Goal: Task Accomplishment & Management: Complete application form

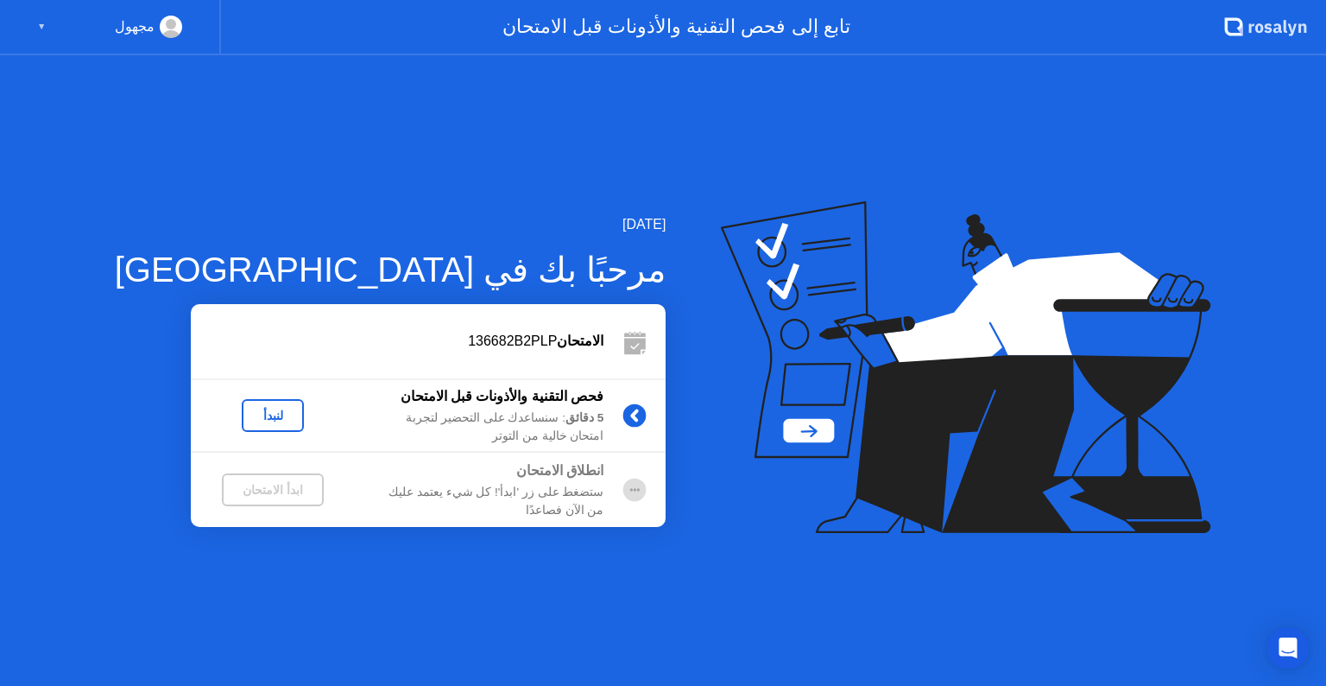
click at [250, 414] on div "لنبدأ" at bounding box center [273, 415] width 48 height 14
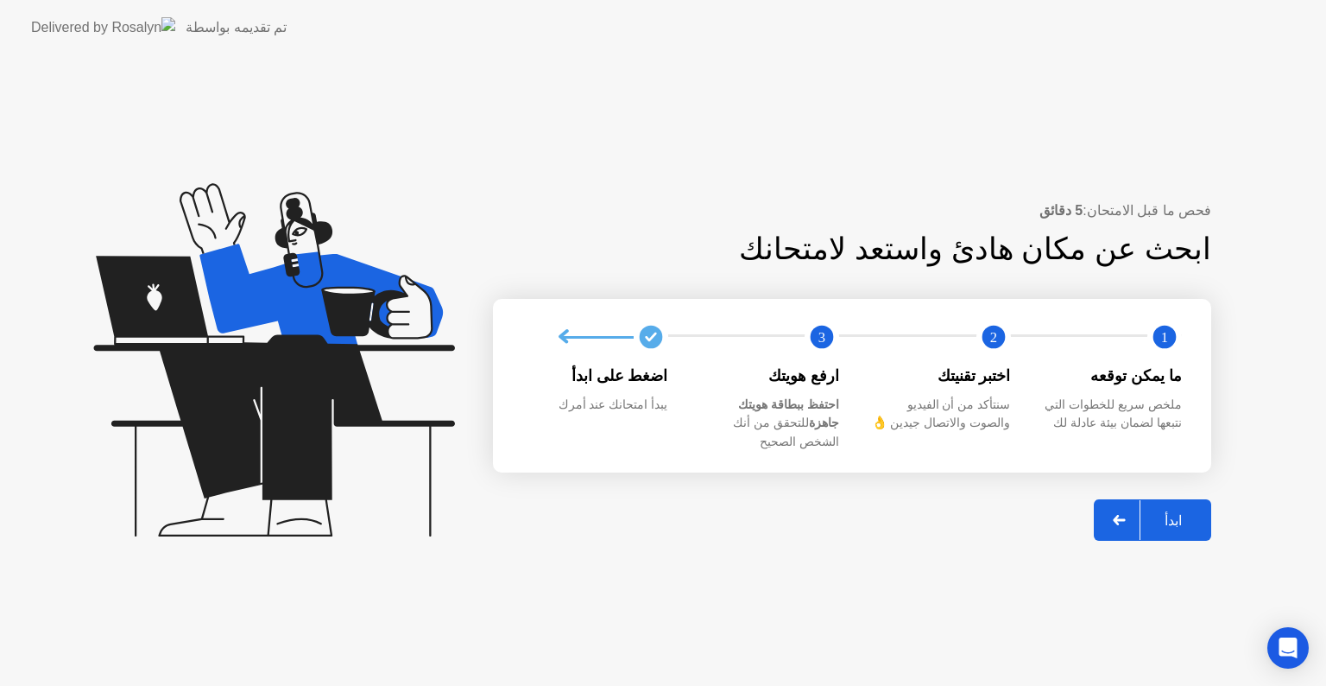
click at [1186, 512] on div "ابدأ" at bounding box center [1174, 520] width 66 height 16
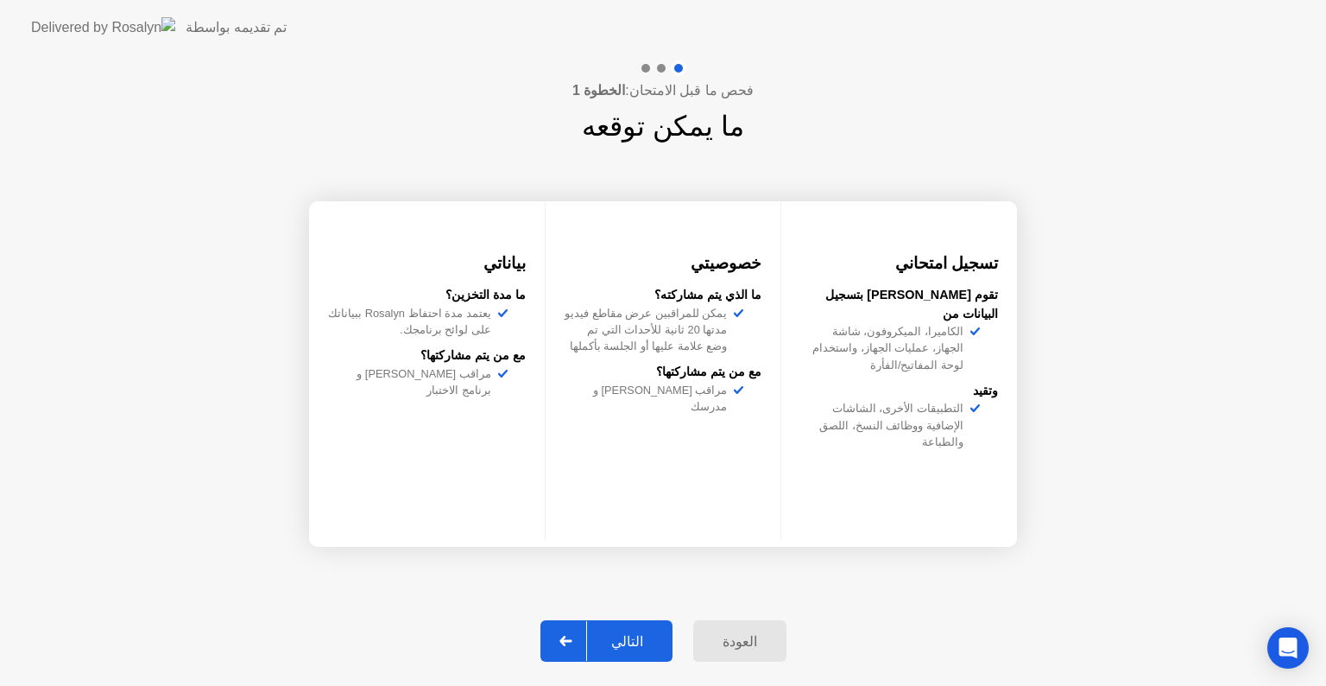
click at [651, 646] on div "التالي" at bounding box center [627, 641] width 80 height 16
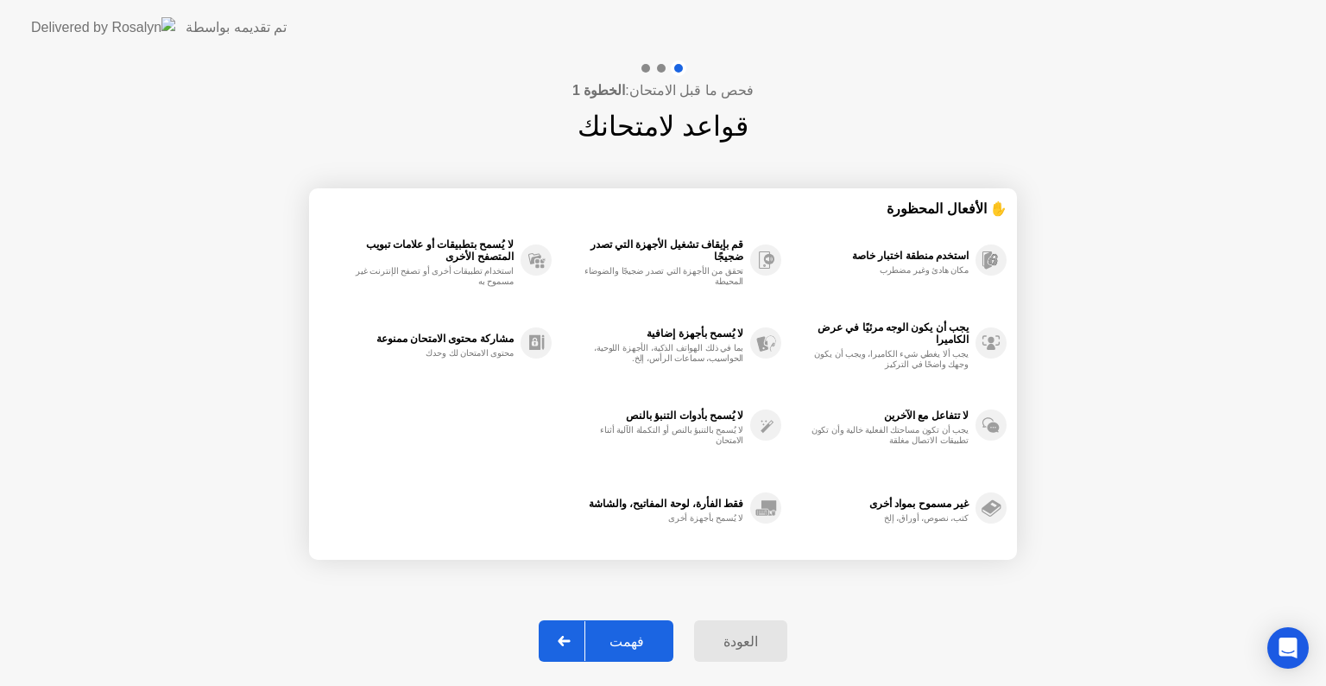
click at [649, 633] on div "فهمت" at bounding box center [627, 641] width 83 height 16
select select "**********"
select select "*******"
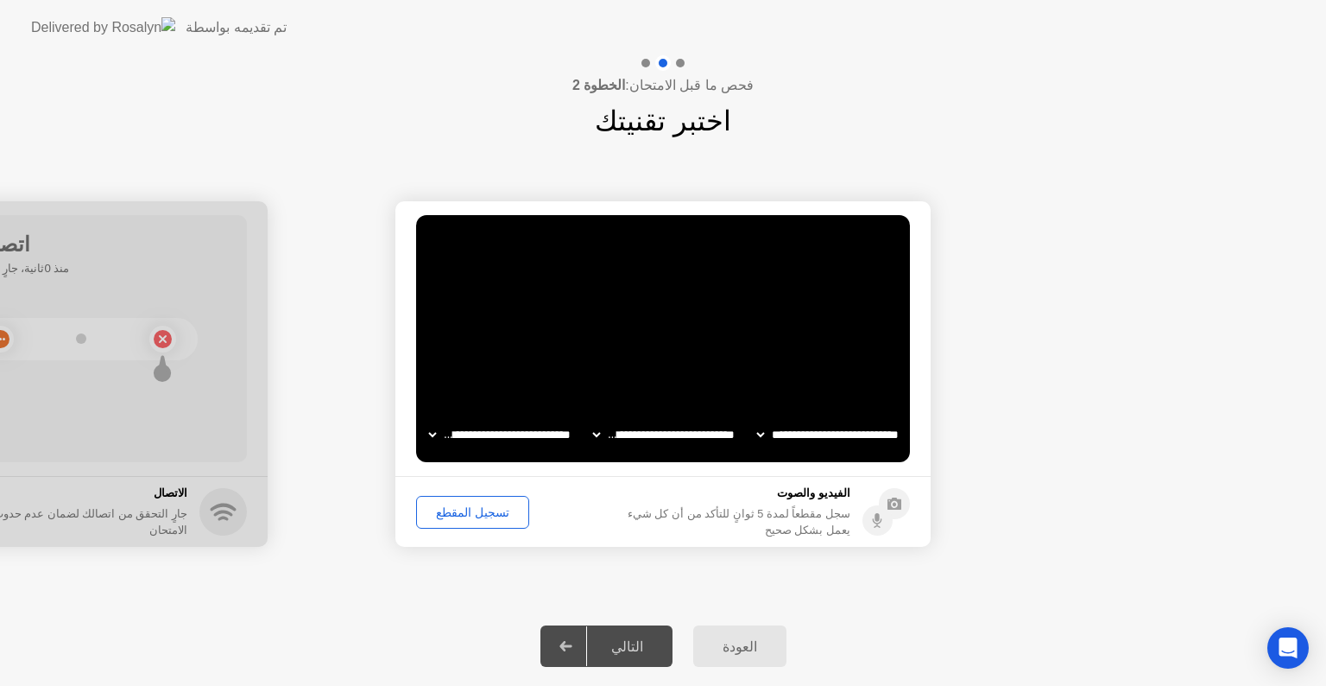
click at [481, 516] on div "تسجيل المقطع" at bounding box center [472, 512] width 101 height 14
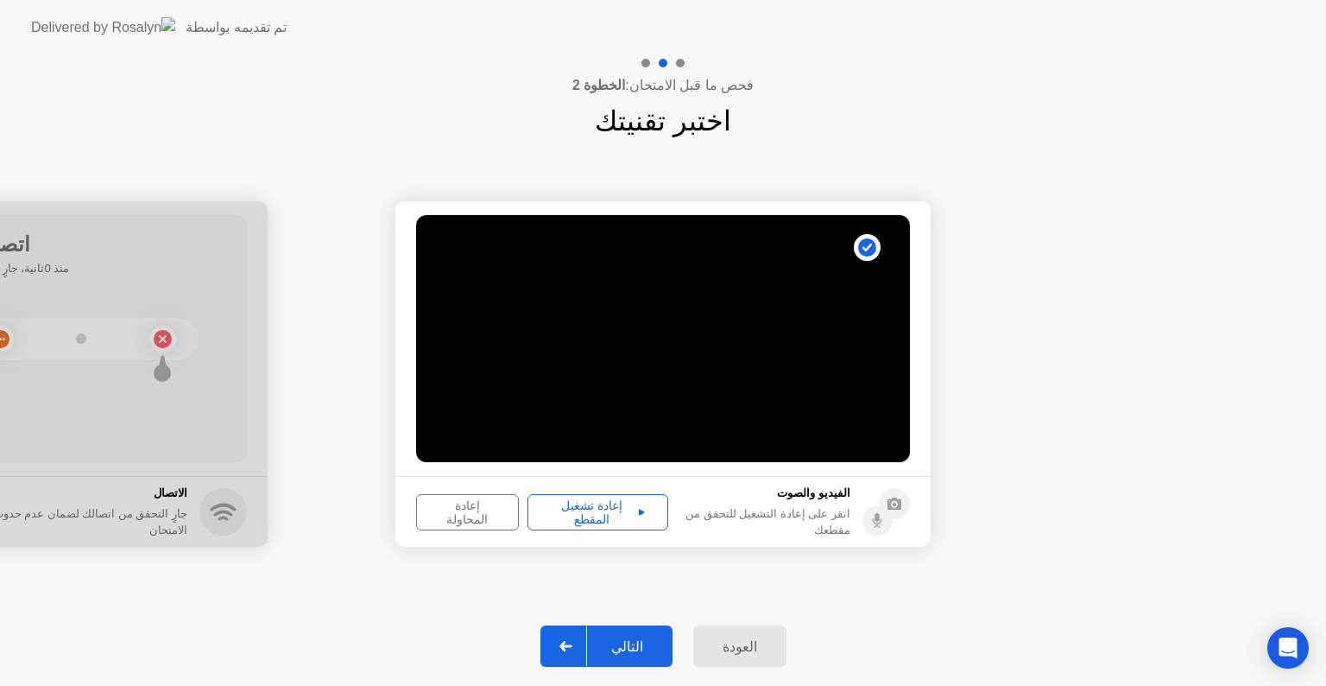
click at [585, 511] on div "إعادة تشغيل المقطع" at bounding box center [598, 512] width 129 height 28
click at [622, 646] on div "التالي" at bounding box center [627, 646] width 80 height 16
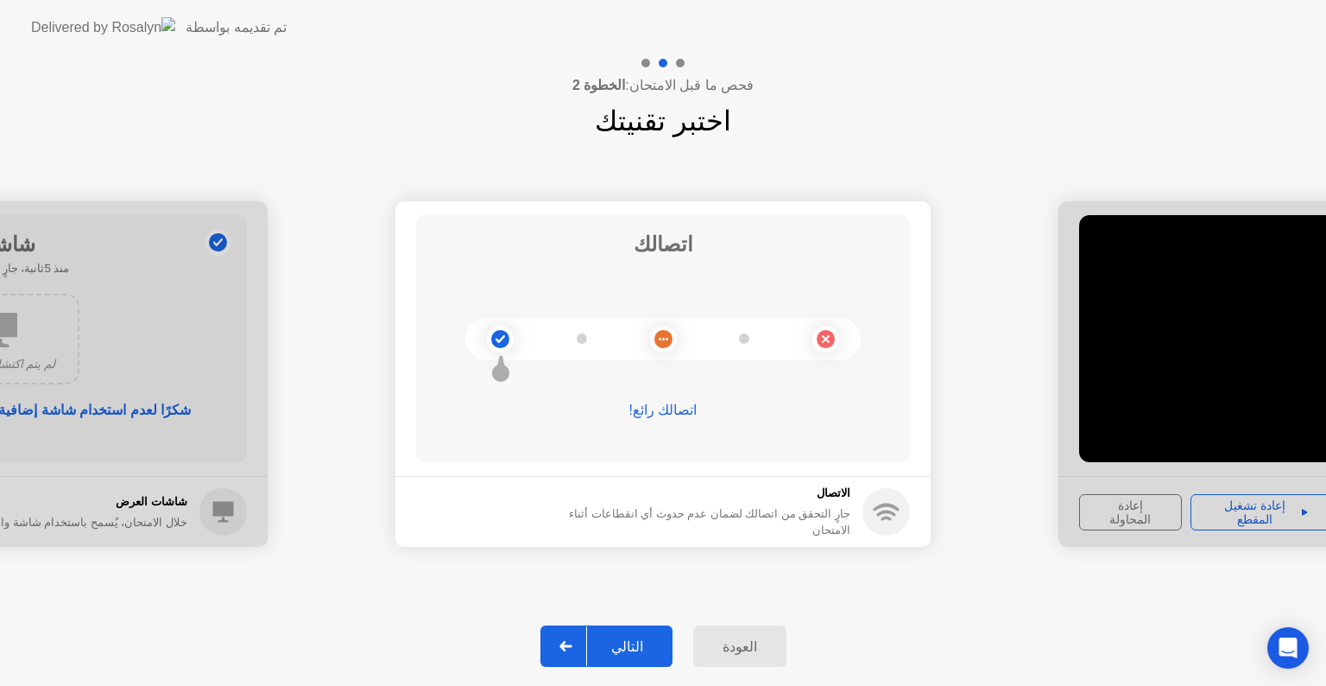
click at [637, 643] on div "التالي" at bounding box center [627, 646] width 80 height 16
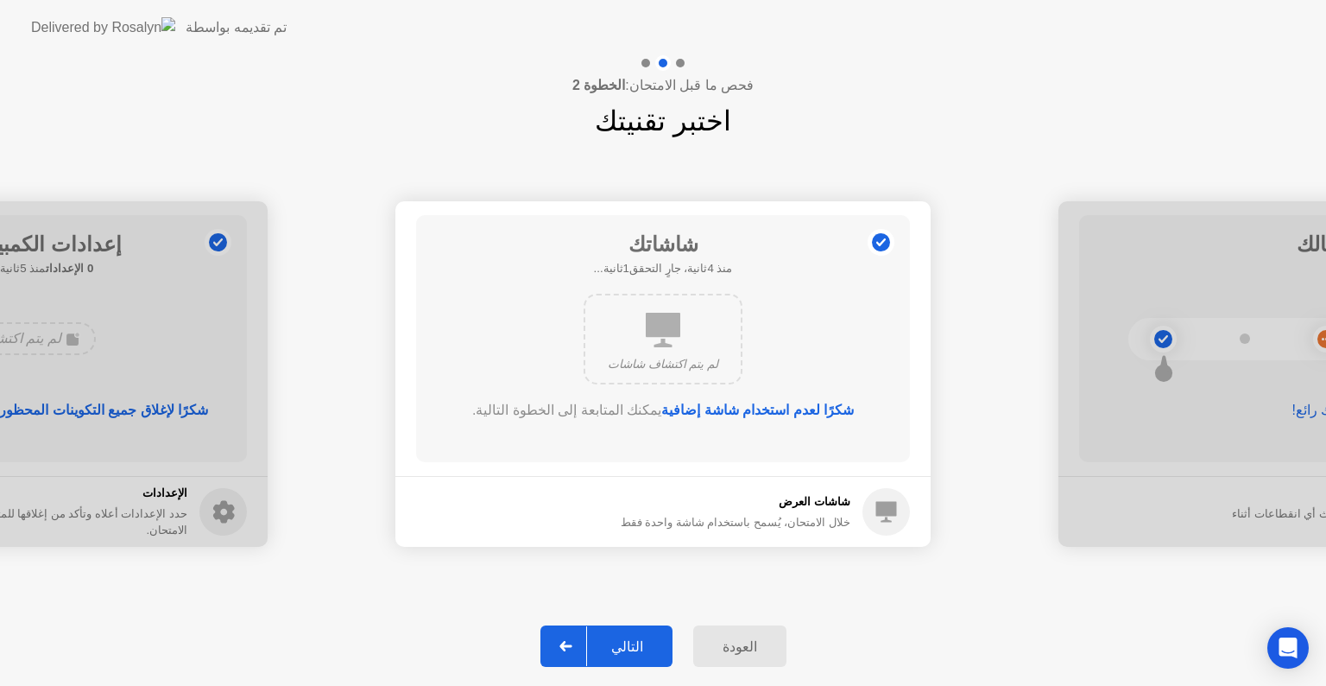
click at [637, 643] on div "التالي" at bounding box center [627, 646] width 80 height 16
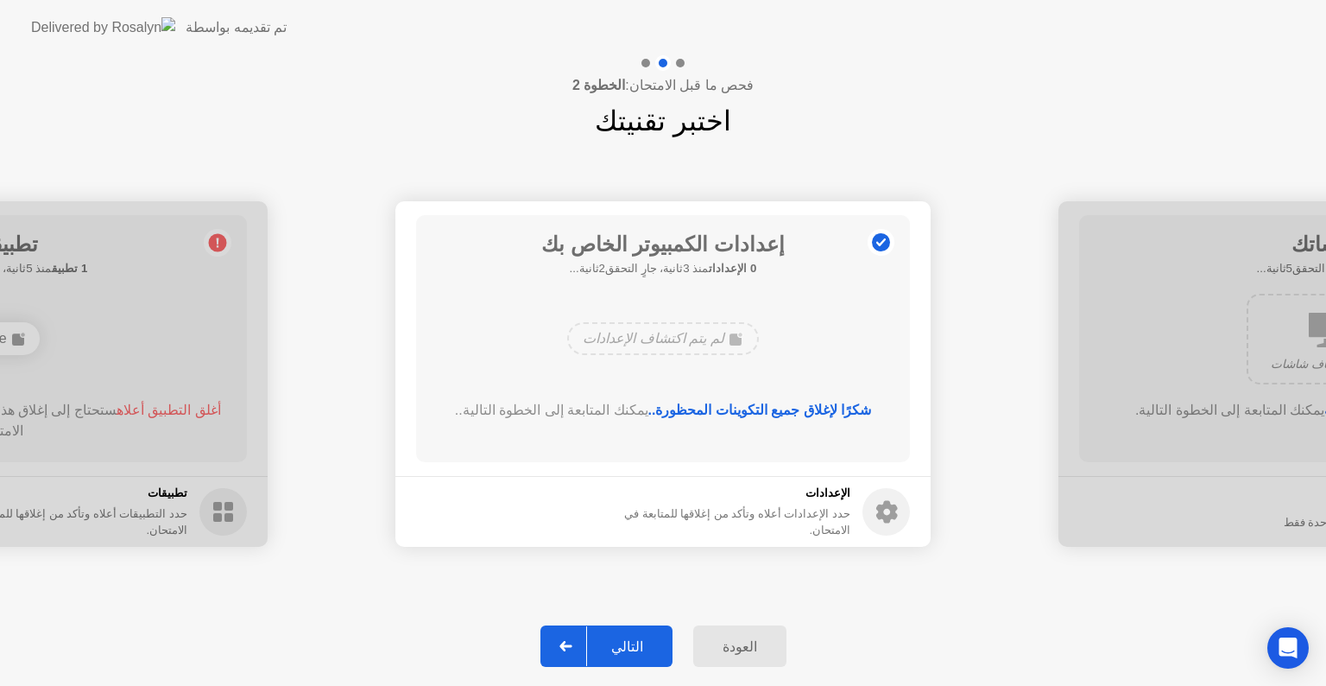
click at [637, 643] on div "التالي" at bounding box center [627, 646] width 80 height 16
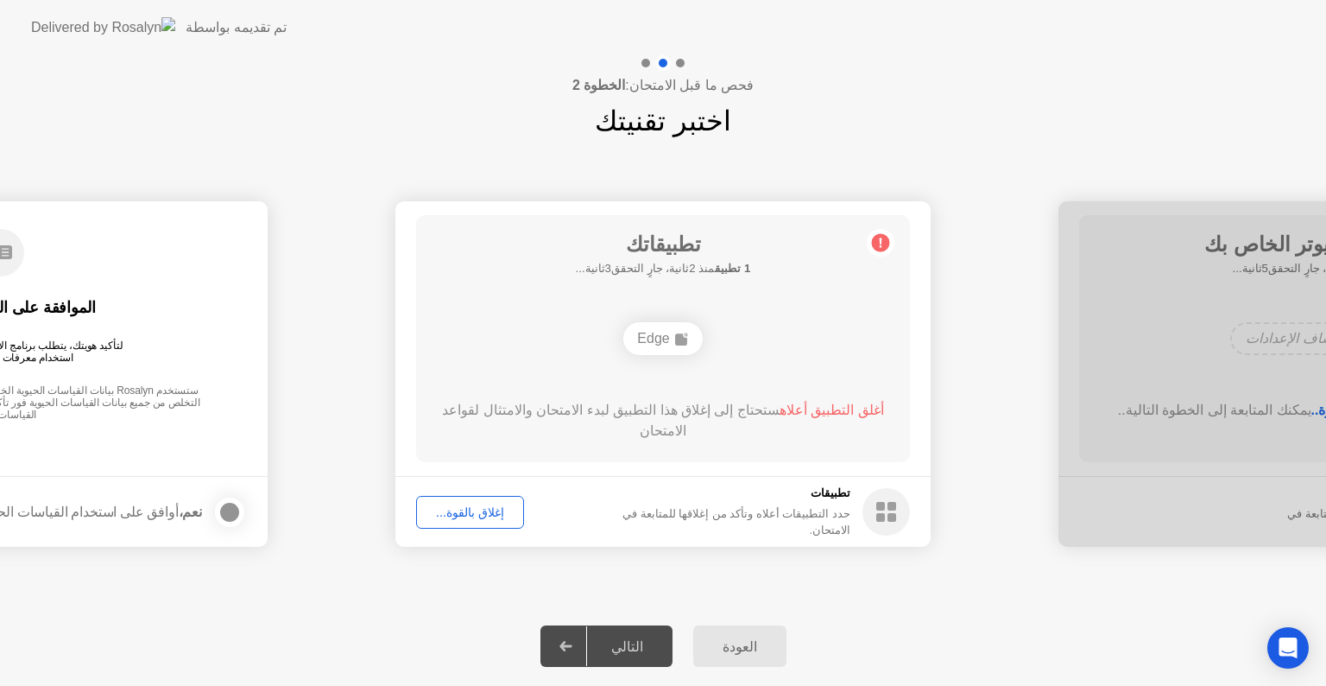
click at [476, 497] on button "إغلاق بالقوة..." at bounding box center [470, 512] width 108 height 33
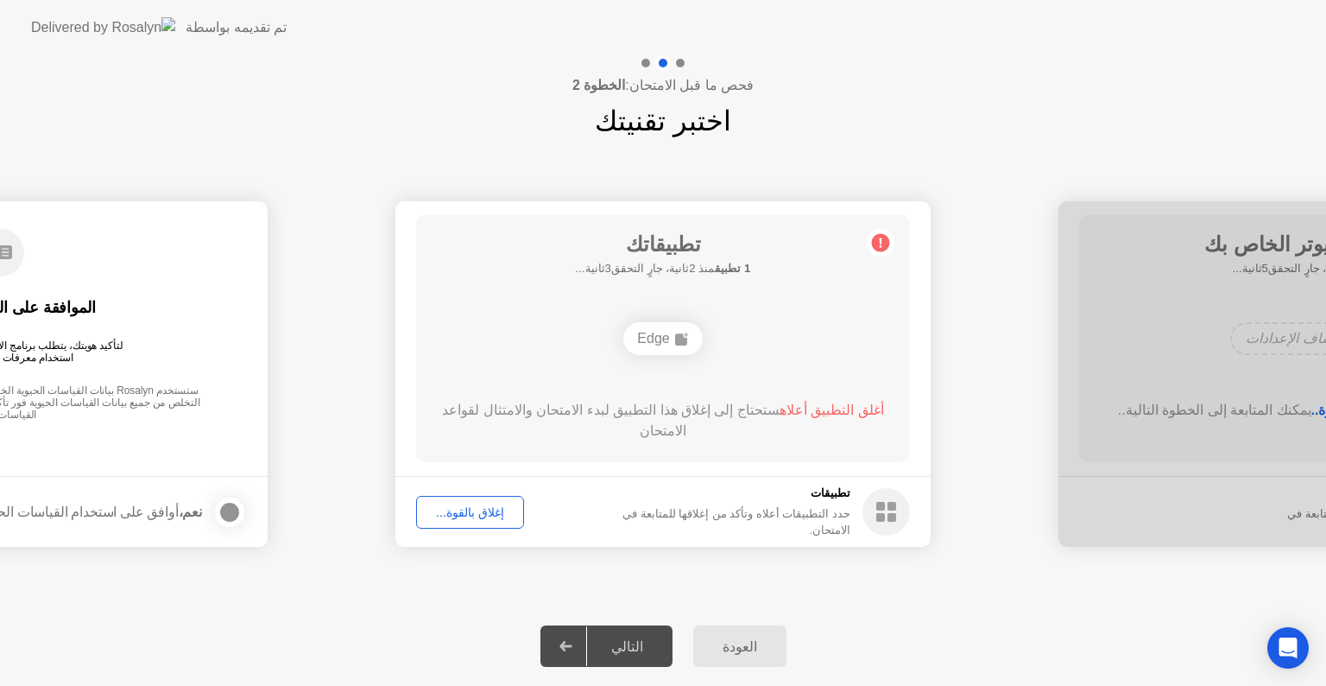
click at [457, 505] on div "إغلاق بالقوة..." at bounding box center [470, 512] width 96 height 14
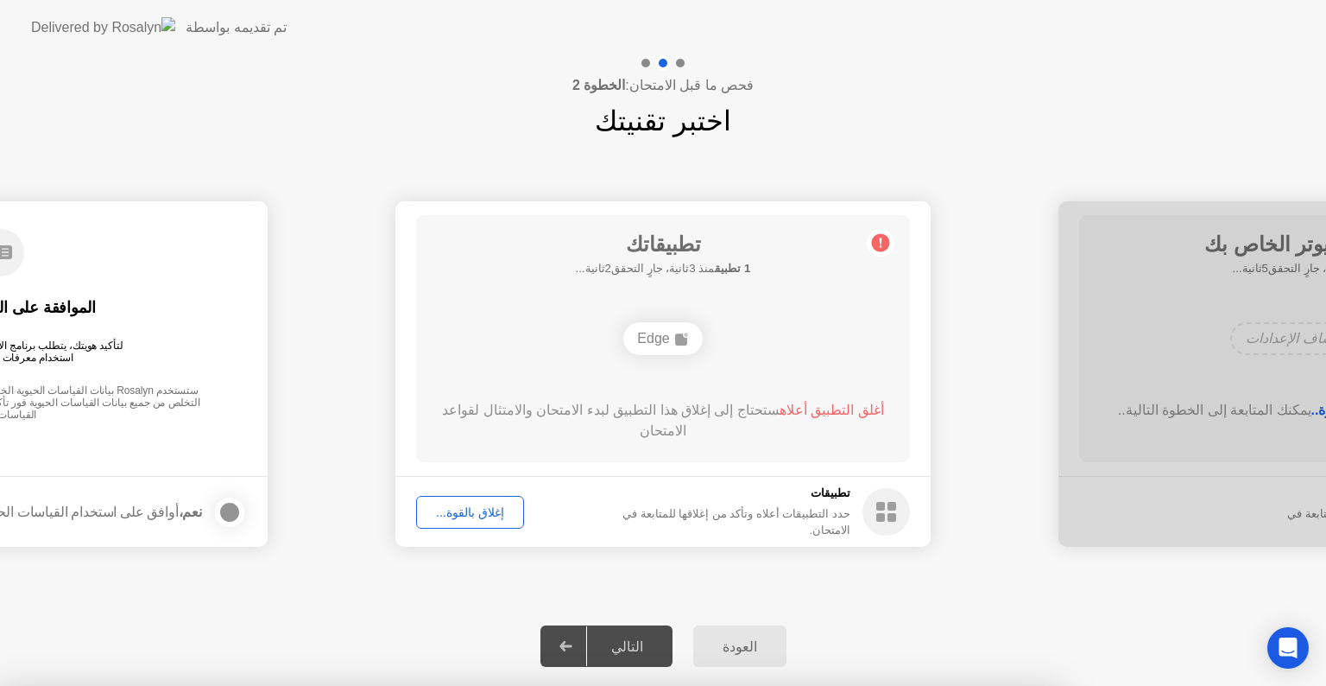
click at [457, 685] on div at bounding box center [663, 686] width 1326 height 0
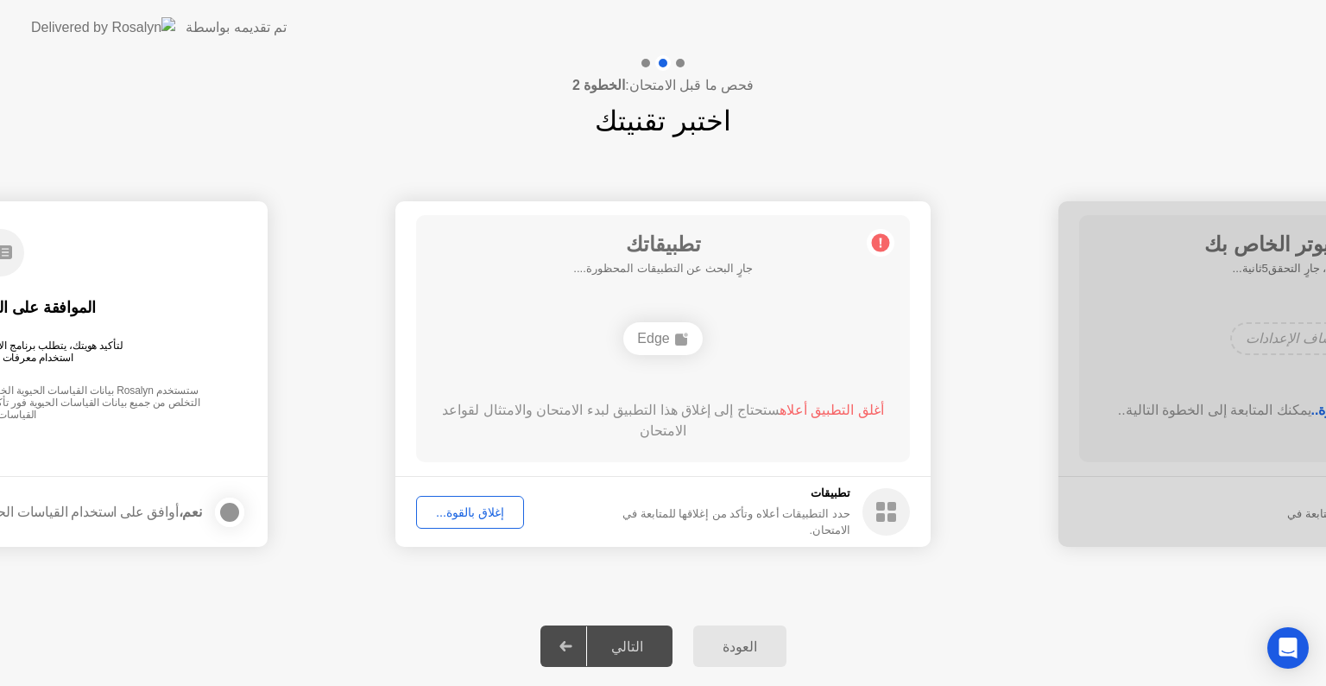
click at [883, 244] on circle at bounding box center [881, 243] width 18 height 18
click at [470, 499] on button "إغلاق بالقوة..." at bounding box center [470, 512] width 108 height 33
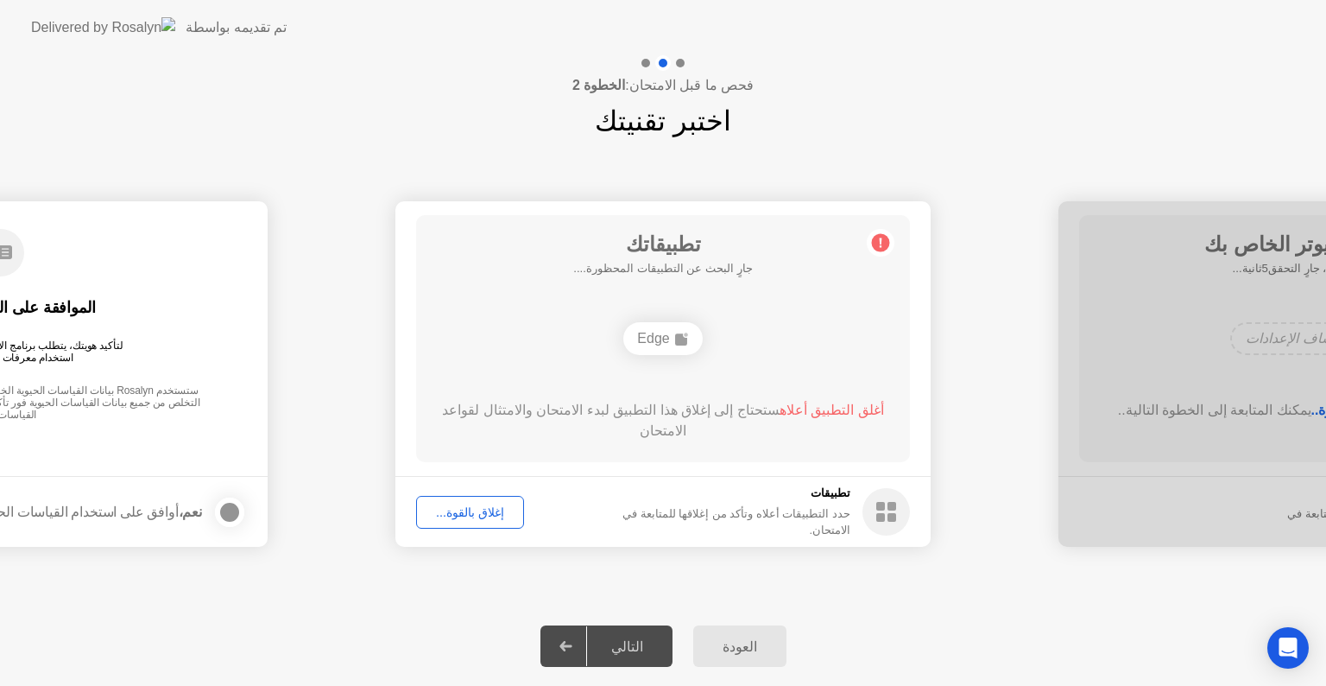
click at [750, 269] on div "تطبيقاتك جارٍ البحث عن التطبيقات المحظورة.... Edge أغلق التطبيق أعلاه ستحتاج إل…" at bounding box center [663, 338] width 494 height 247
click at [874, 238] on circle at bounding box center [881, 243] width 18 height 18
click at [683, 348] on div "Edge" at bounding box center [663, 338] width 79 height 33
click at [682, 347] on div "Edge" at bounding box center [663, 338] width 79 height 33
click at [474, 522] on button "إغلاق بالقوة..." at bounding box center [470, 512] width 108 height 33
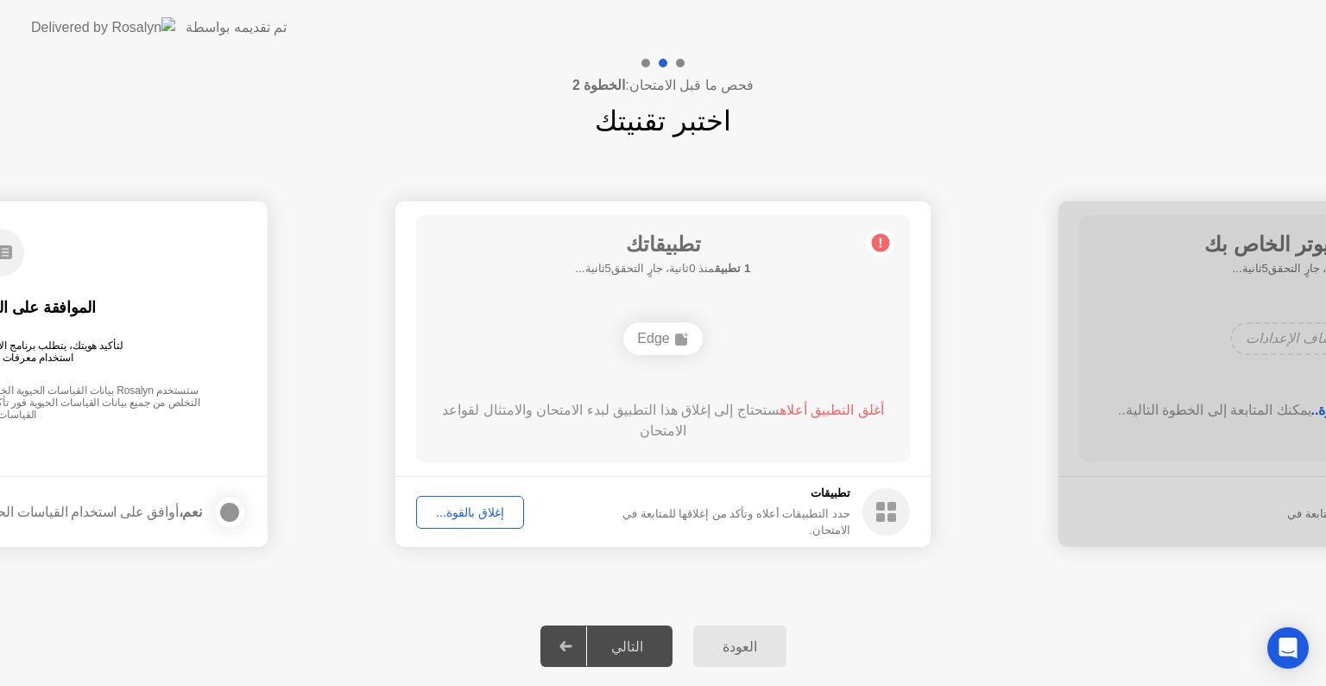
click at [656, 363] on div "تطبيقاتك 1 تطبيق منذ 0ثانية، جارٍ التحقق5ثانية... Edge أغلق التطبيق أعلاه ستحتا…" at bounding box center [663, 338] width 494 height 247
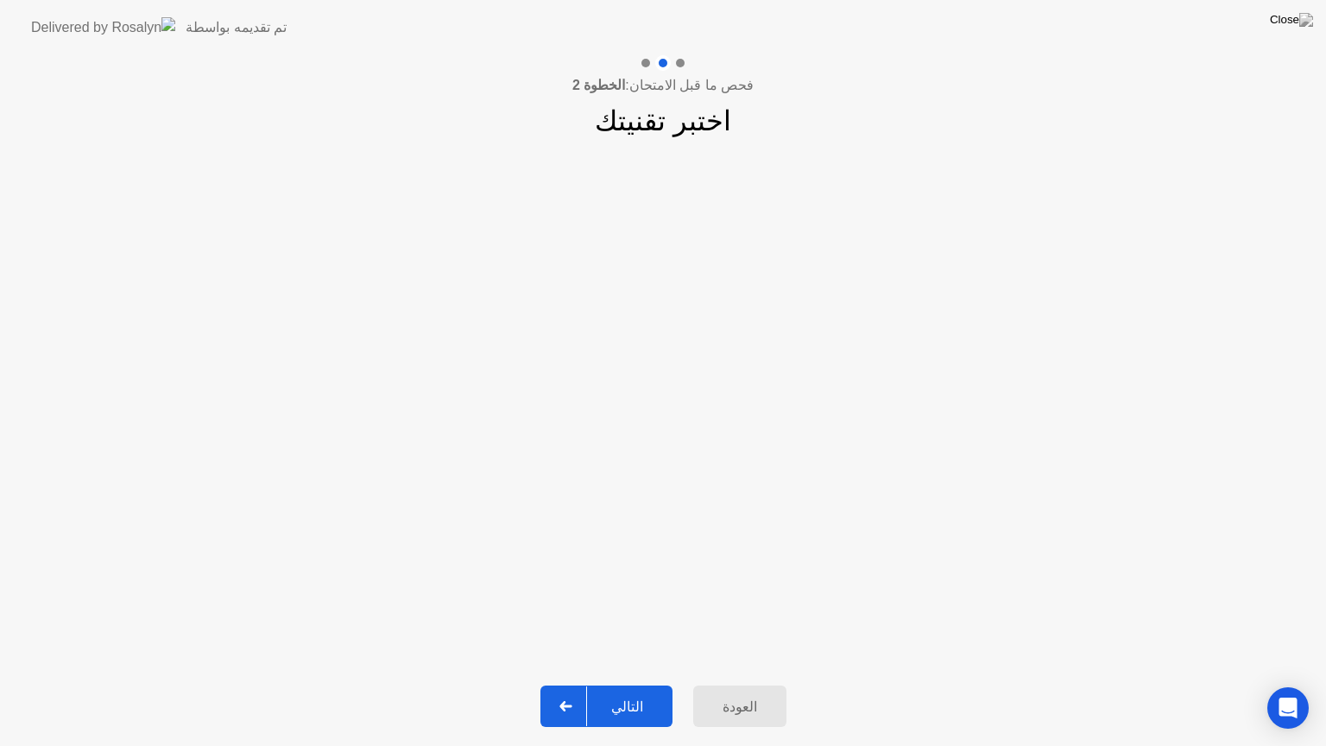
click at [618, 685] on div "التالي" at bounding box center [627, 707] width 80 height 16
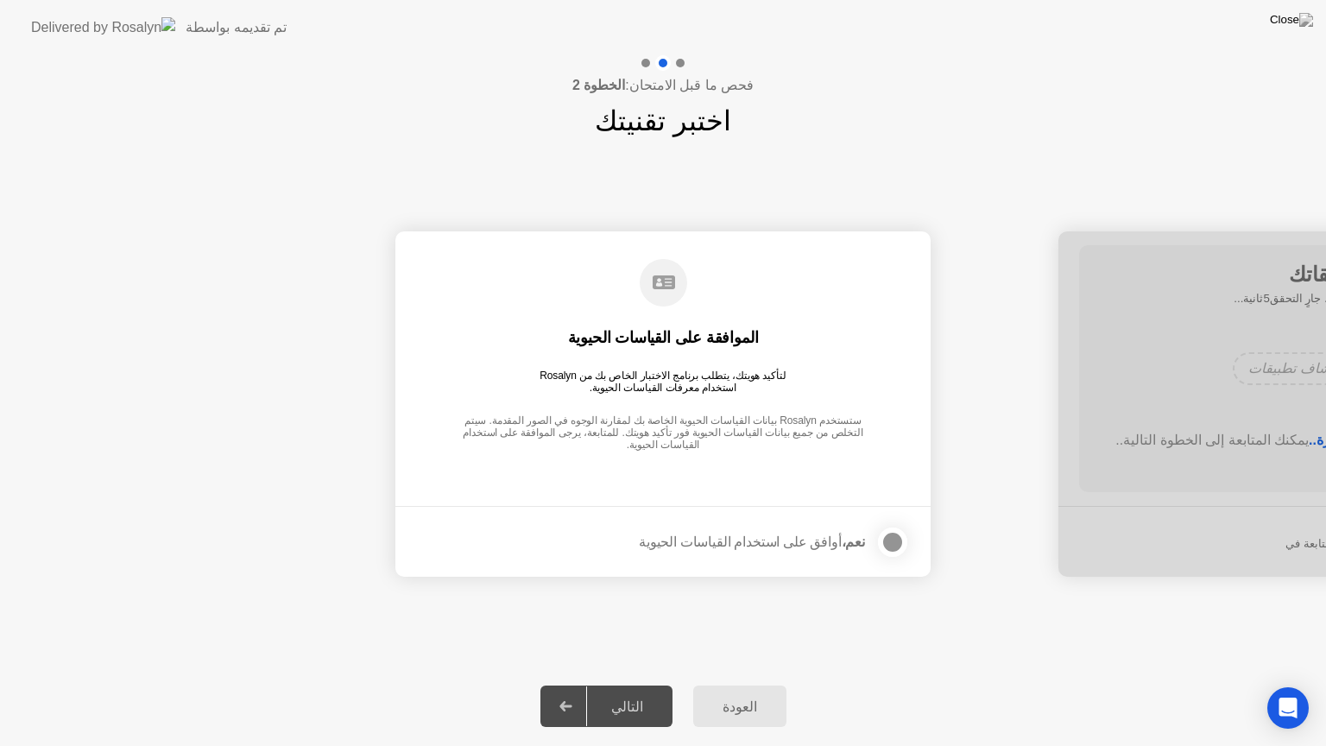
click at [883, 535] on div at bounding box center [893, 542] width 21 height 21
click at [662, 685] on div "التالي" at bounding box center [627, 707] width 80 height 16
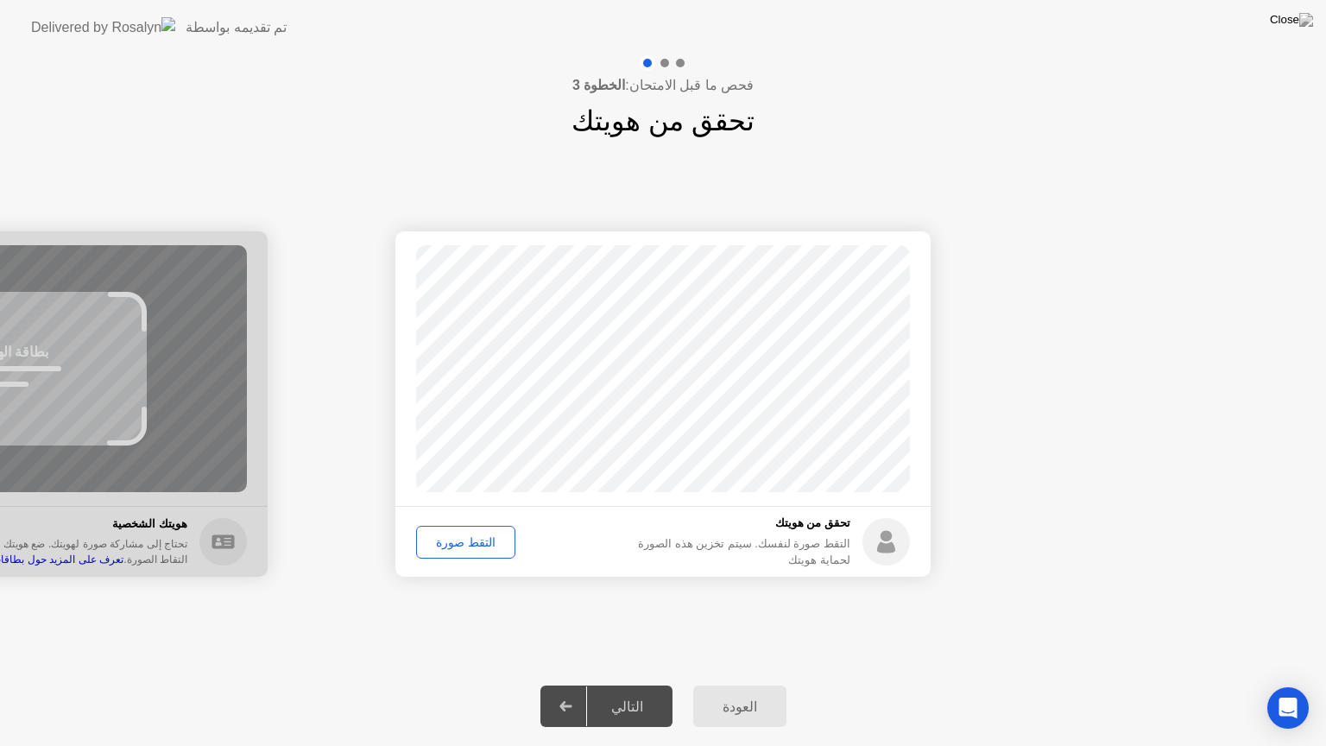
click at [484, 553] on button "التقط صورة" at bounding box center [465, 542] width 99 height 33
click at [473, 541] on div "إعادة الالتقاط" at bounding box center [469, 542] width 94 height 14
click at [474, 546] on div "التقط صورة" at bounding box center [465, 542] width 87 height 14
click at [646, 685] on div "التالي" at bounding box center [627, 707] width 80 height 16
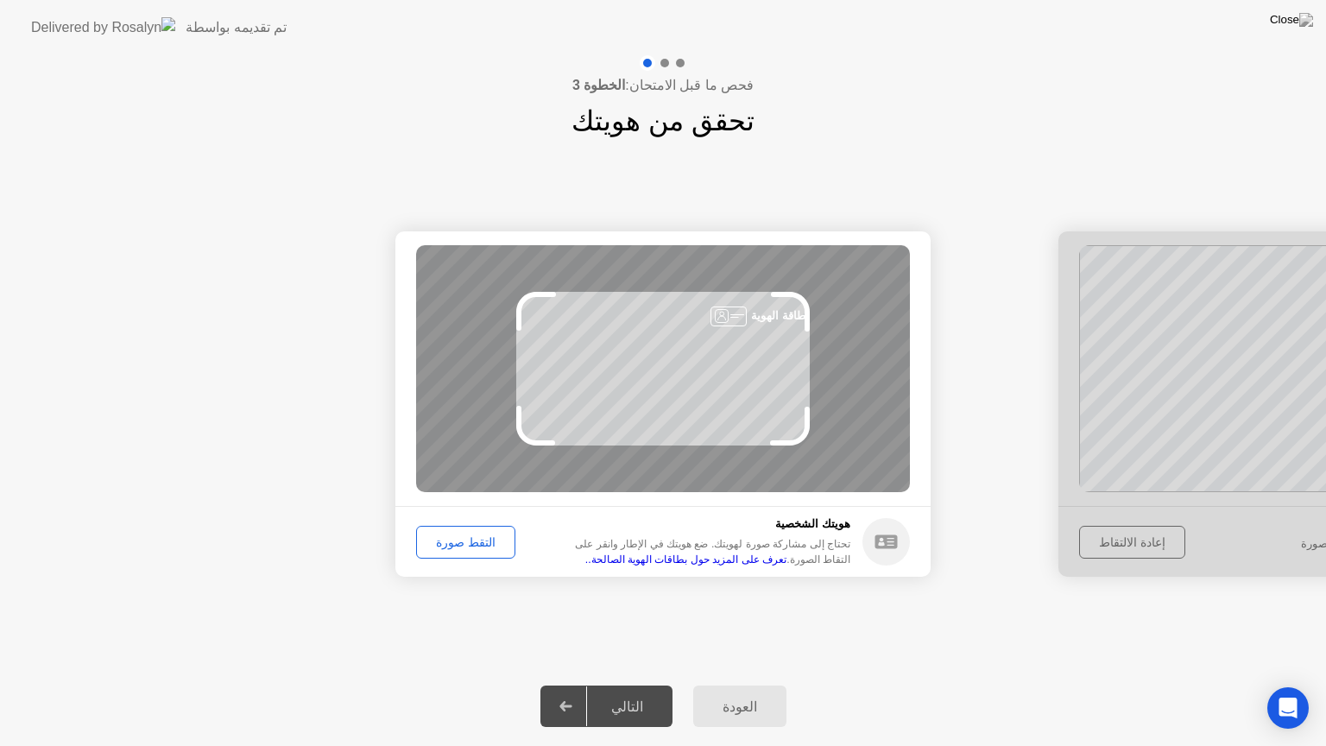
click at [478, 547] on div "التقط صورة" at bounding box center [465, 542] width 87 height 14
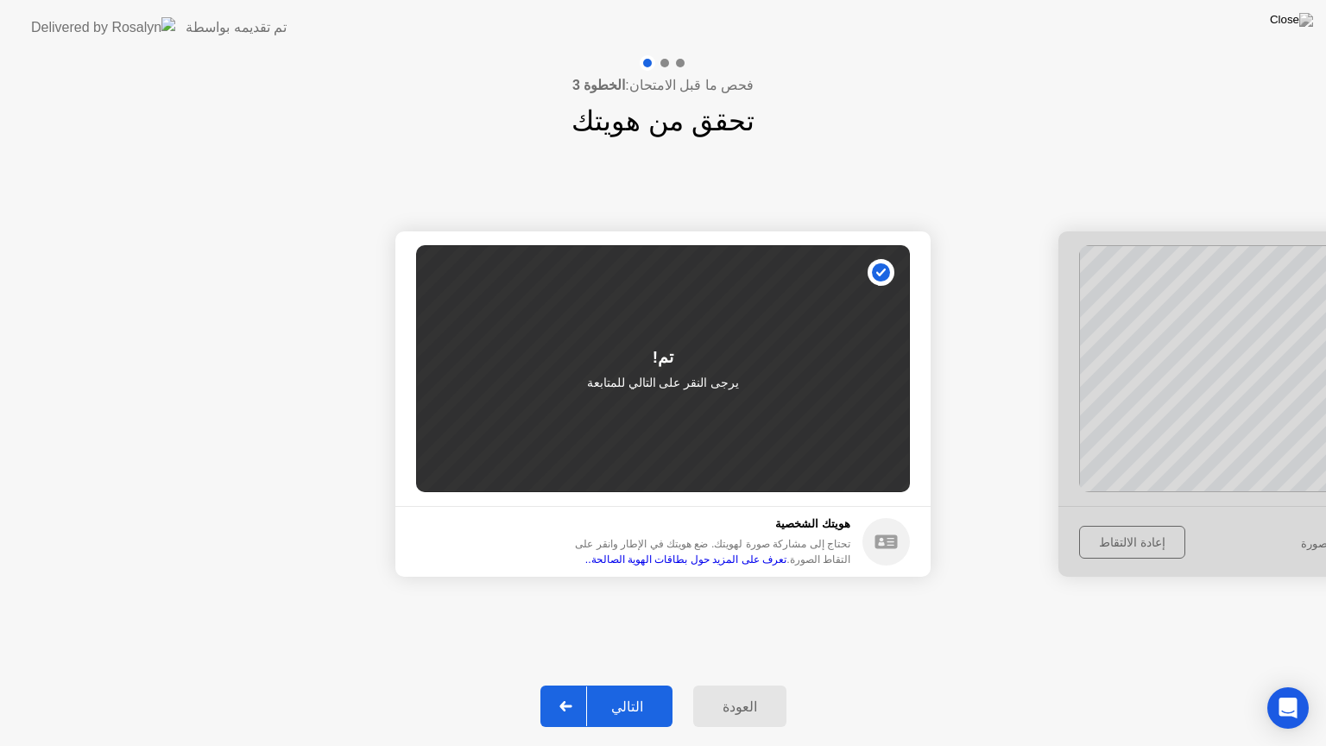
click at [632, 685] on button "التالي" at bounding box center [607, 706] width 132 height 41
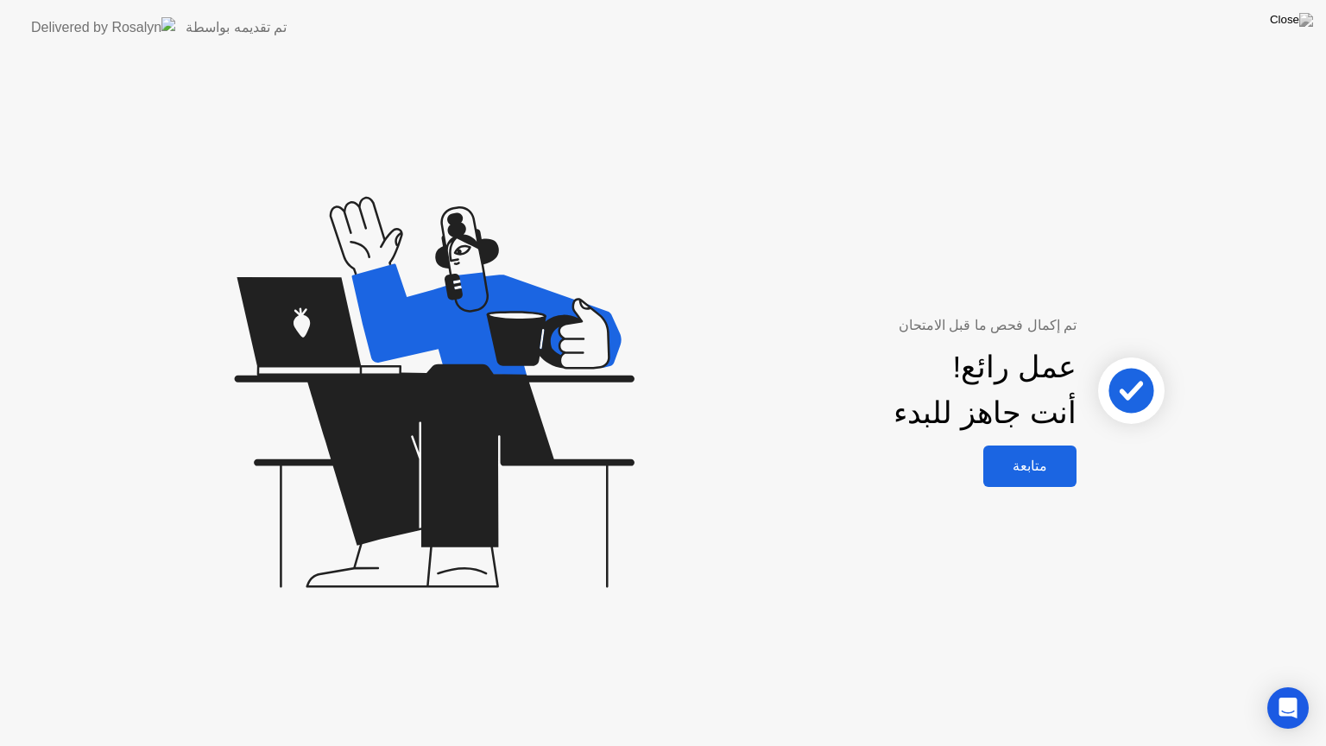
click at [1036, 473] on div "متابعة" at bounding box center [1030, 466] width 83 height 16
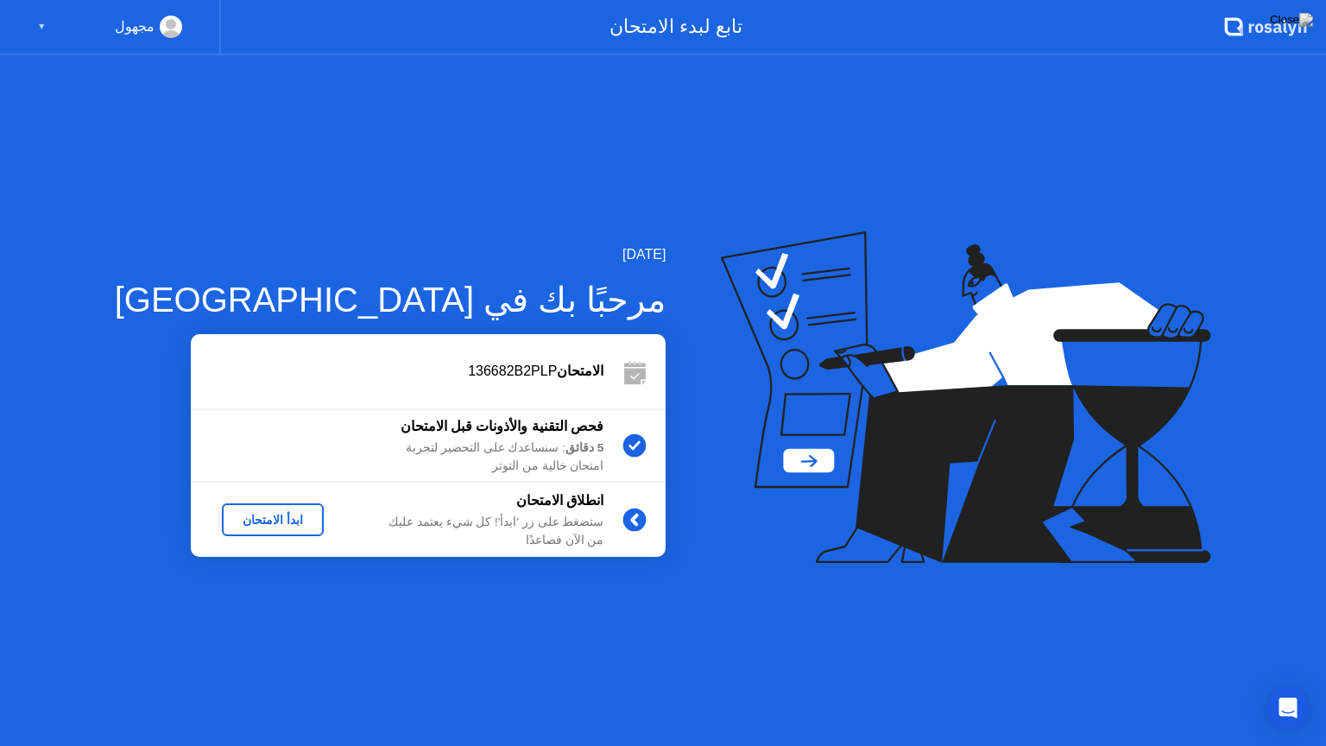
click at [237, 519] on div "ابدأ الامتحان" at bounding box center [273, 520] width 88 height 14
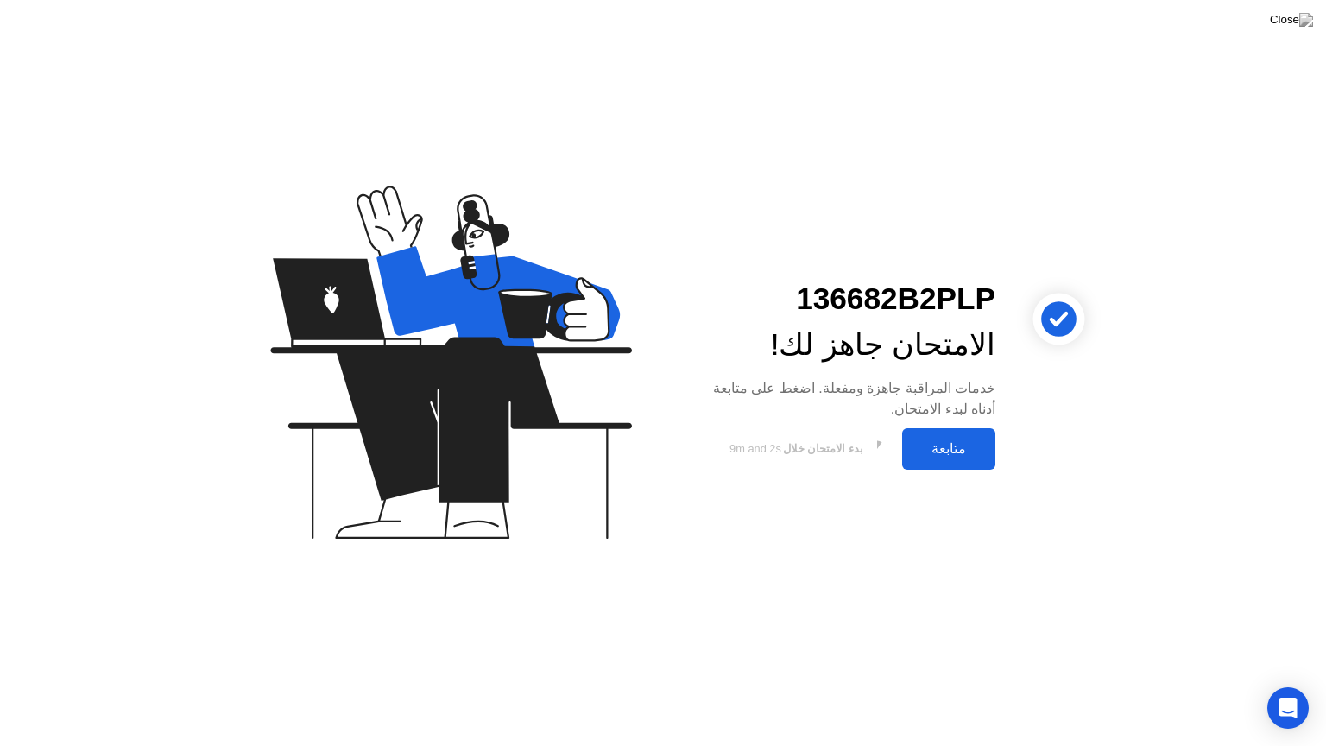
click at [953, 448] on div "متابعة" at bounding box center [949, 448] width 83 height 16
